Goal: Information Seeking & Learning: Compare options

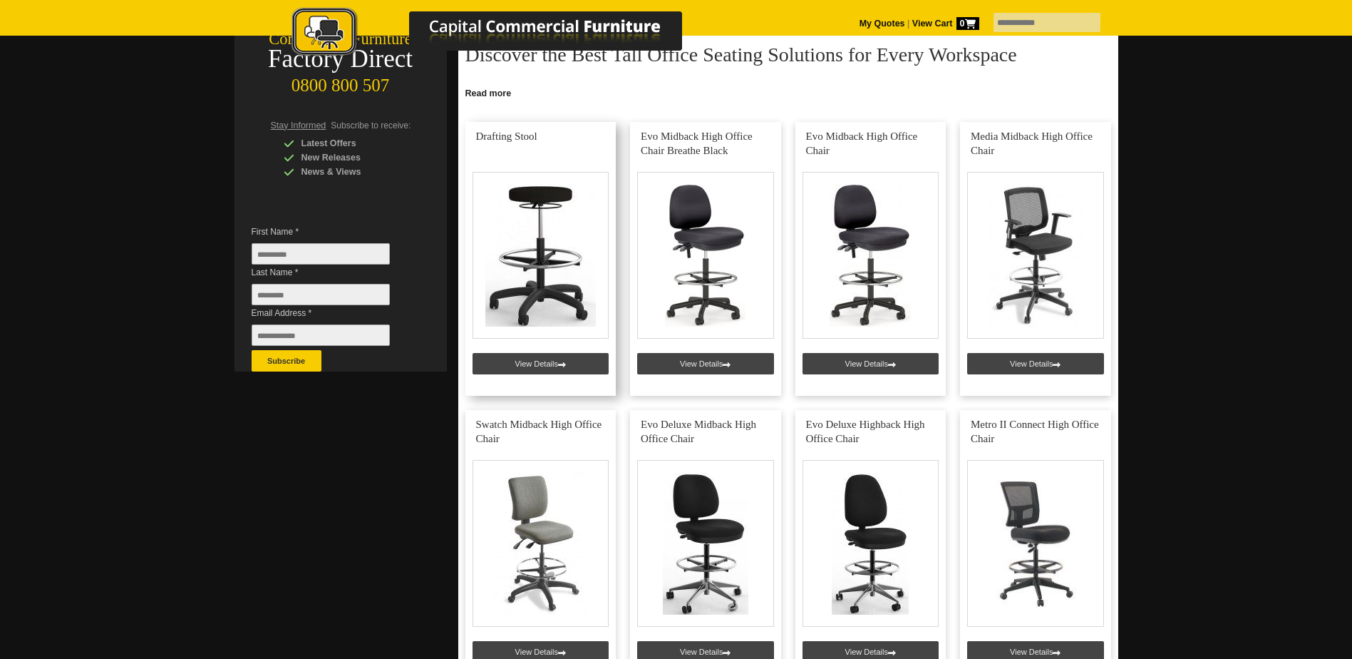
scroll to position [285, 0]
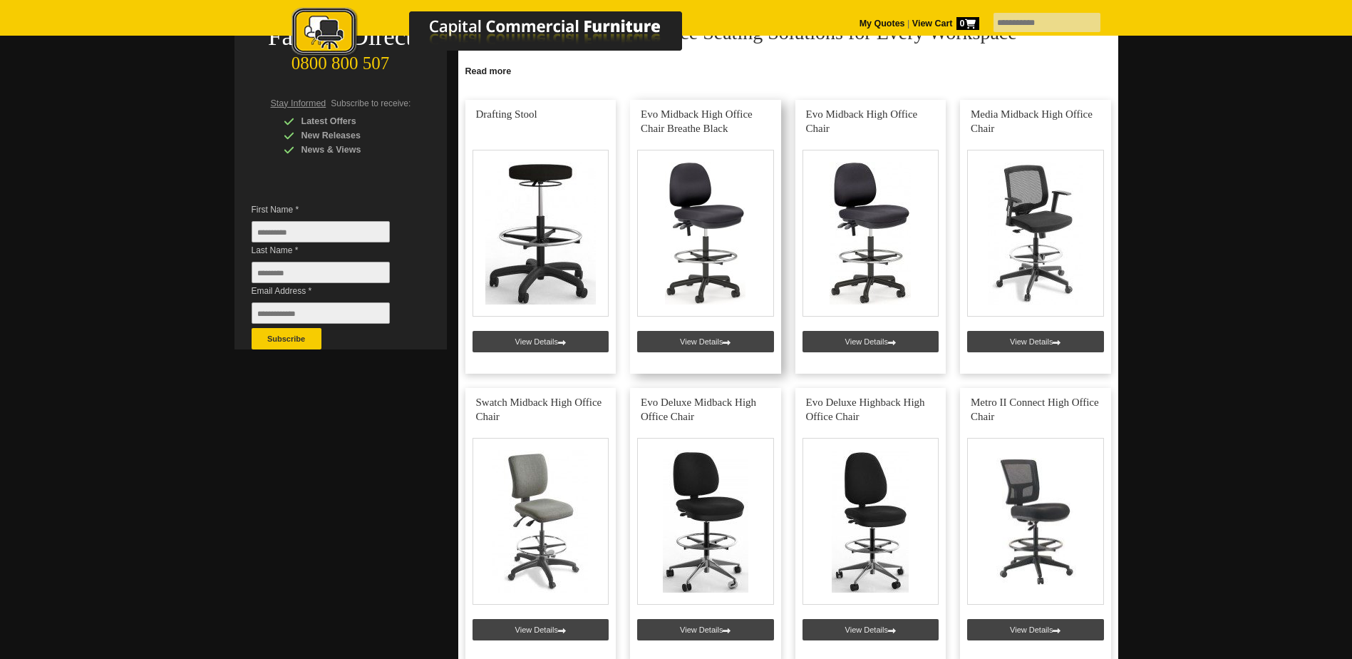
click at [721, 340] on link at bounding box center [705, 237] width 151 height 274
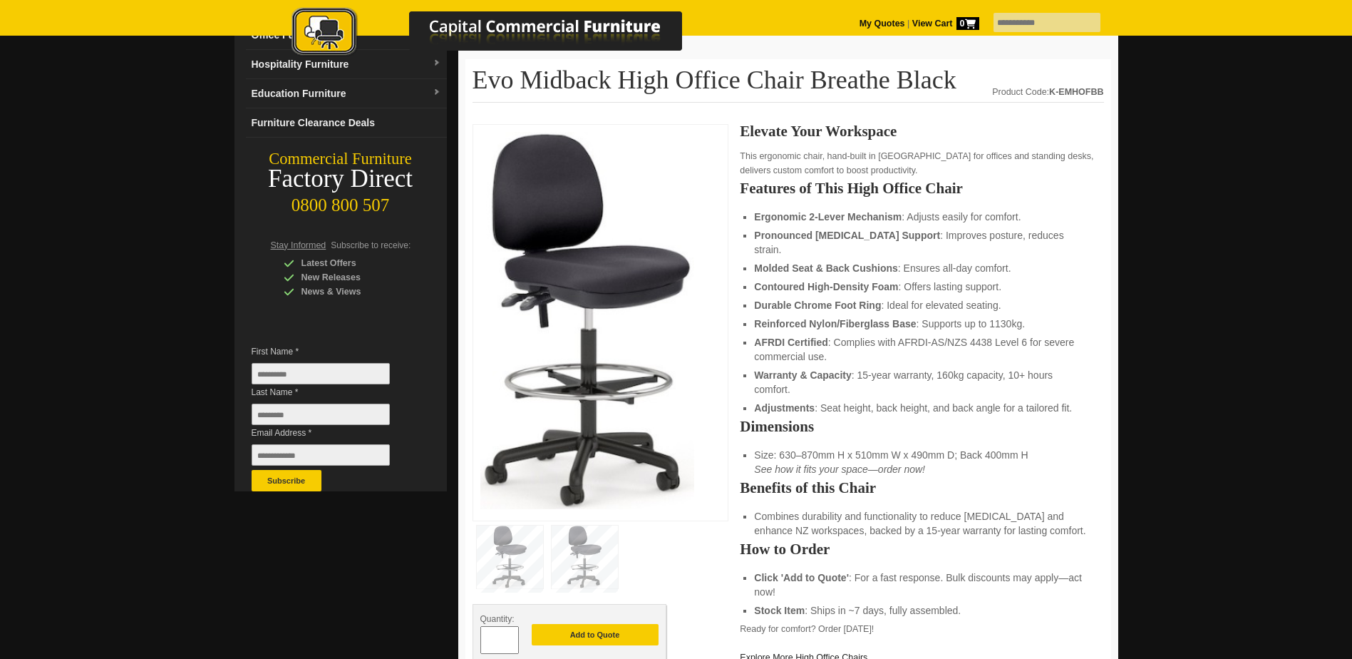
scroll to position [143, 0]
drag, startPoint x: 989, startPoint y: 309, endPoint x: 1021, endPoint y: 309, distance: 32.1
click at [1021, 317] on li "Reinforced Nylon/Fiberglass Base : Supports up to 1130kg." at bounding box center [921, 324] width 335 height 14
drag, startPoint x: 1021, startPoint y: 309, endPoint x: 1081, endPoint y: 321, distance: 60.4
click at [1081, 321] on ul "Ergonomic 2-Lever Mechanism : Adjusts easily for comfort. Pronounced Lumbar Sup…" at bounding box center [921, 312] width 335 height 205
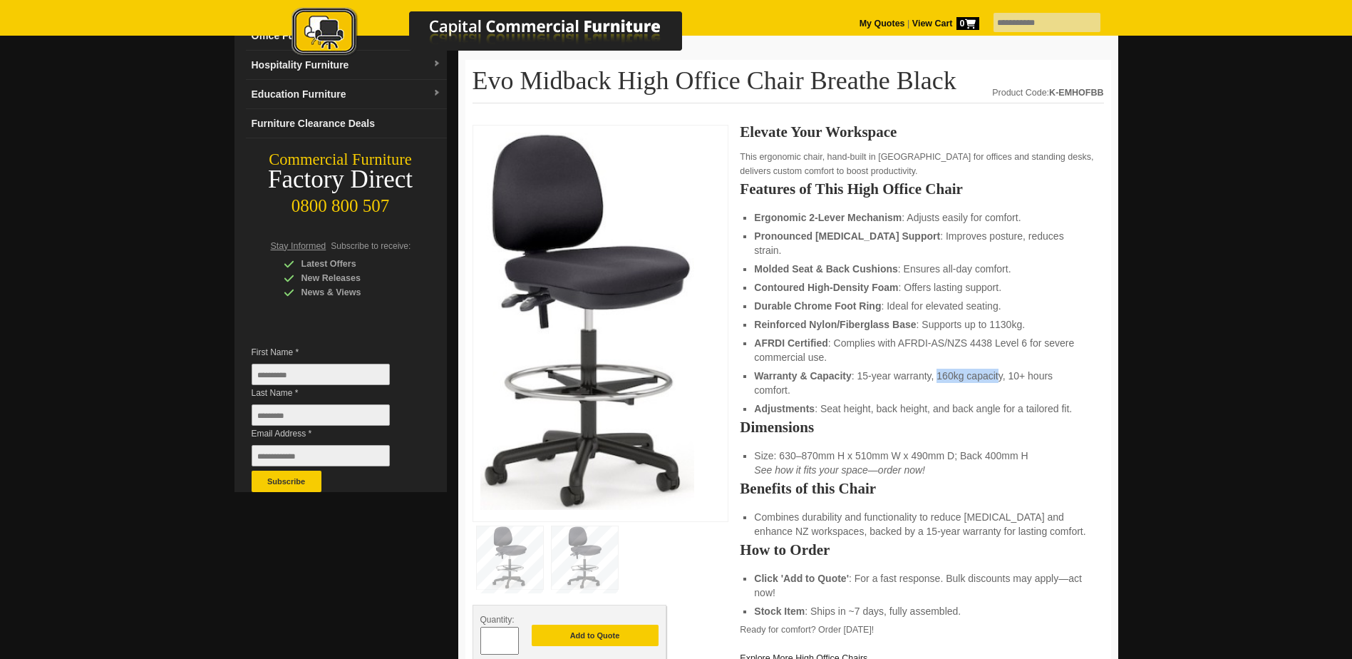
drag, startPoint x: 937, startPoint y: 361, endPoint x: 999, endPoint y: 364, distance: 62.8
click at [999, 368] on li "Warranty & Capacity : 15-year warranty, 160kg capacity, 10+ hours comfort." at bounding box center [921, 382] width 335 height 29
drag, startPoint x: 999, startPoint y: 364, endPoint x: 1079, endPoint y: 364, distance: 79.8
click at [1079, 368] on li "Warranty & Capacity : 15-year warranty, 160kg capacity, 10+ hours comfort." at bounding box center [921, 382] width 335 height 29
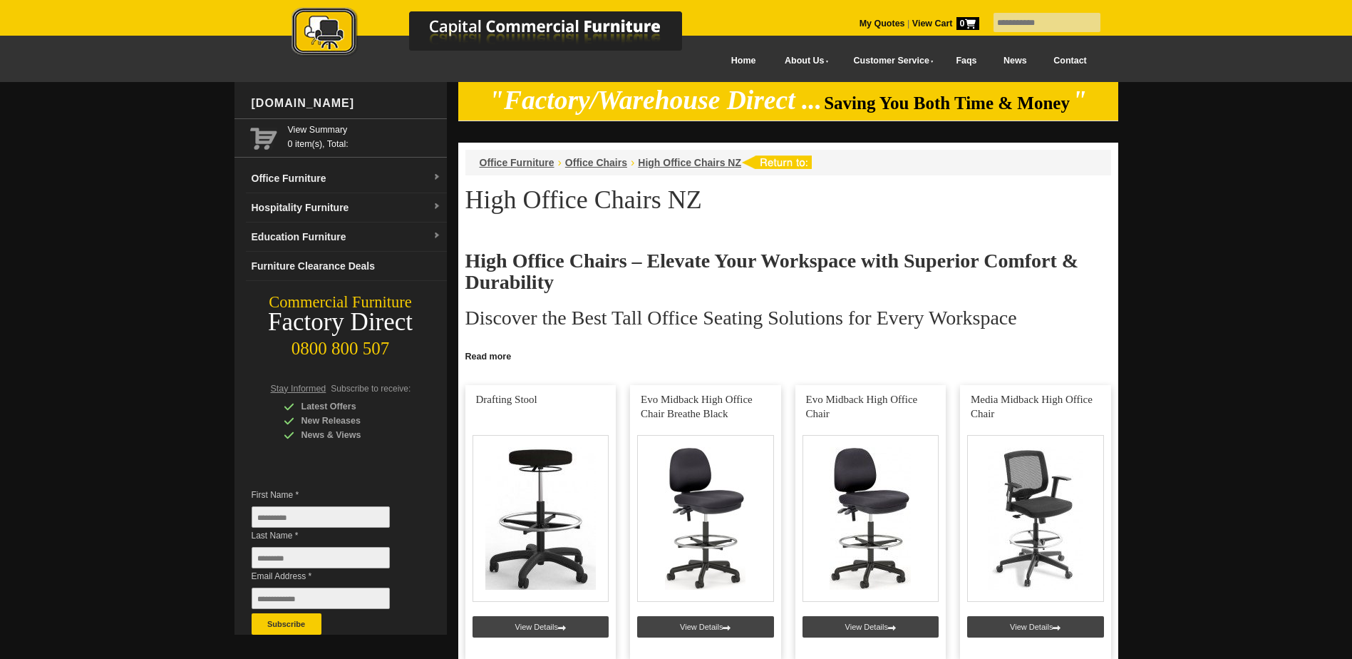
scroll to position [285, 0]
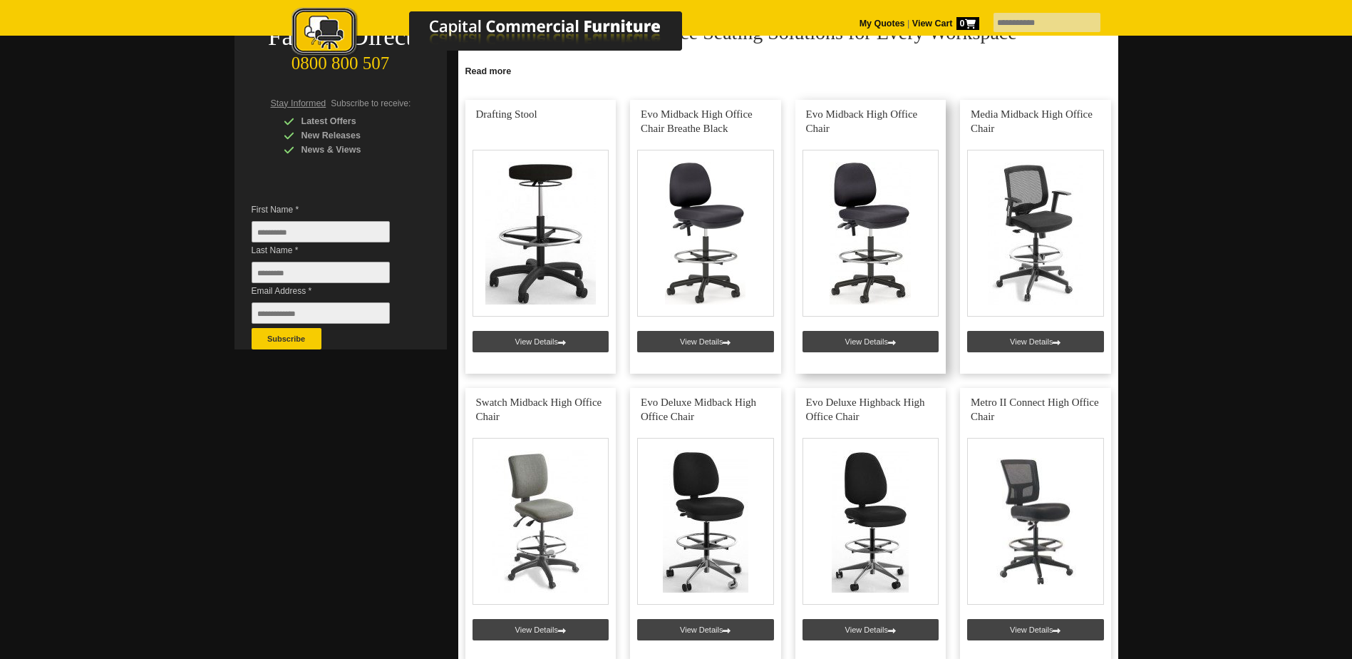
click at [879, 242] on link at bounding box center [870, 237] width 151 height 274
